Goal: Transaction & Acquisition: Purchase product/service

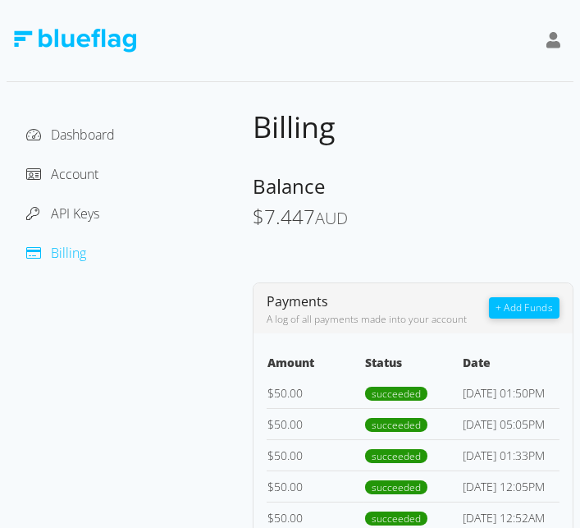
click at [521, 307] on button "+ Add Funds" at bounding box center [524, 307] width 71 height 21
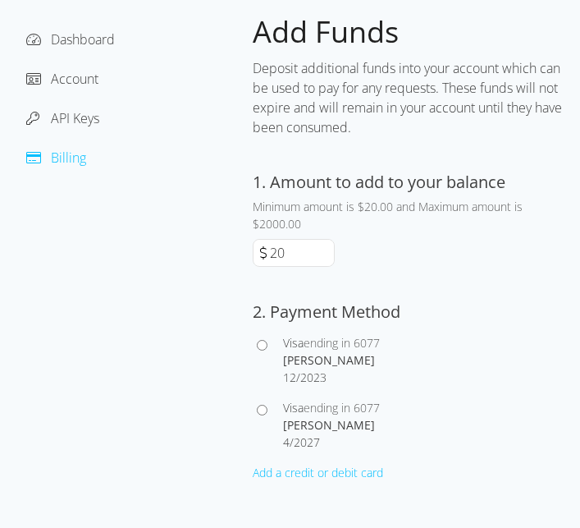
scroll to position [129, 0]
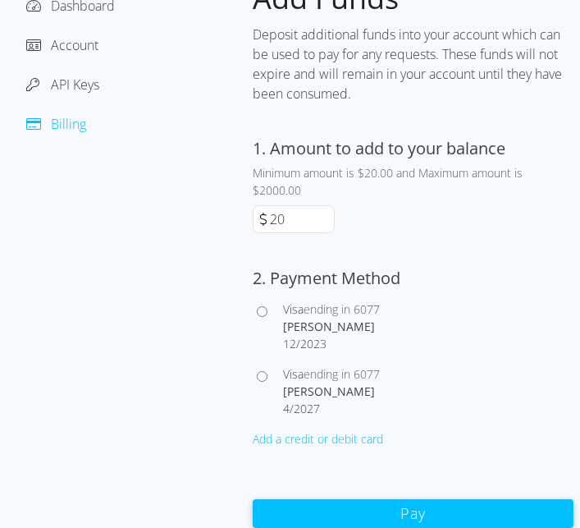
click at [264, 378] on input "Visa ending in 6077 [PERSON_NAME] 4 / 2027" at bounding box center [262, 376] width 11 height 11
radio input "true"
click at [273, 220] on input "20" at bounding box center [300, 219] width 67 height 26
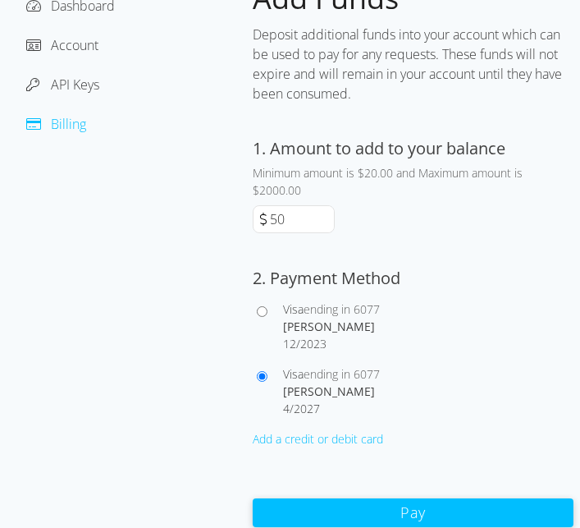
type input "50"
click at [446, 512] on button "Pay" at bounding box center [413, 512] width 321 height 29
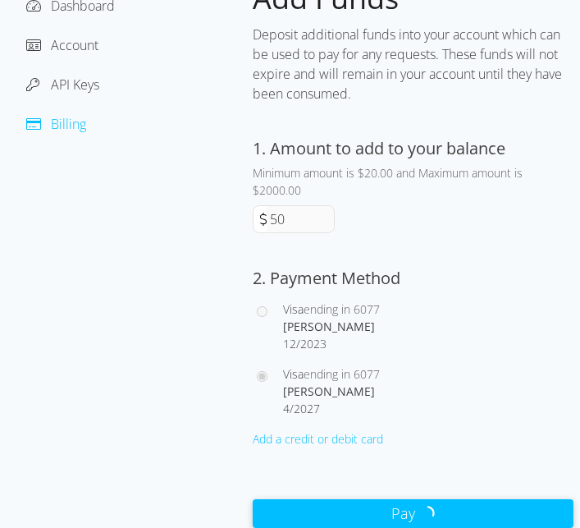
scroll to position [79, 0]
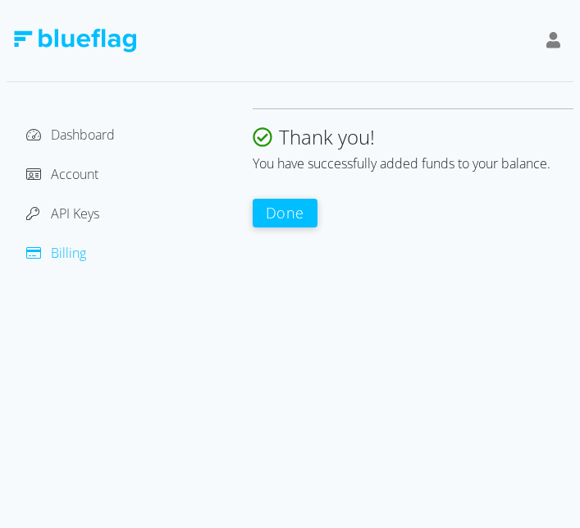
click at [286, 199] on button "Done" at bounding box center [285, 213] width 65 height 29
